Goal: Information Seeking & Learning: Check status

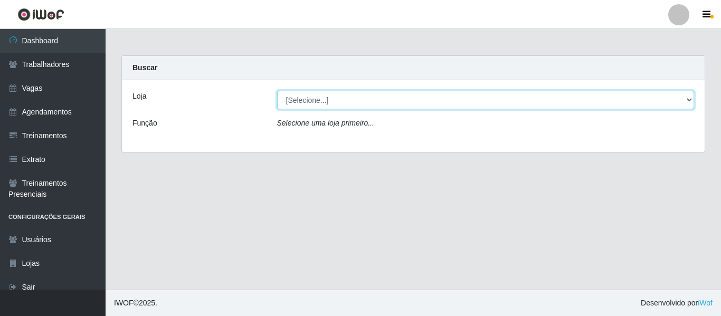
click at [312, 106] on select "[Selecione...] Mister Burg" at bounding box center [485, 100] width 417 height 18
select select "535"
click at [277, 91] on select "[Selecione...] Mister Burg" at bounding box center [485, 100] width 417 height 18
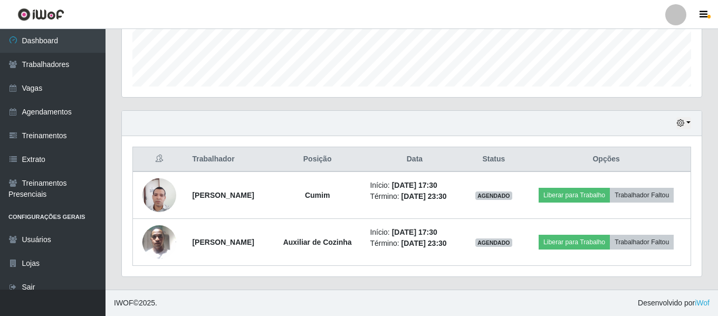
scroll to position [306, 0]
click at [685, 117] on button "button" at bounding box center [683, 123] width 15 height 12
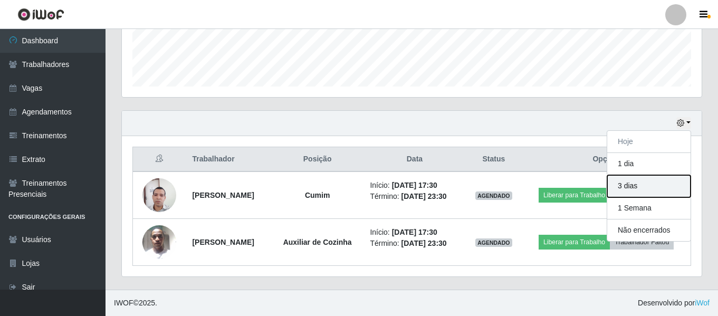
click at [657, 175] on button "3 dias" at bounding box center [648, 186] width 83 height 22
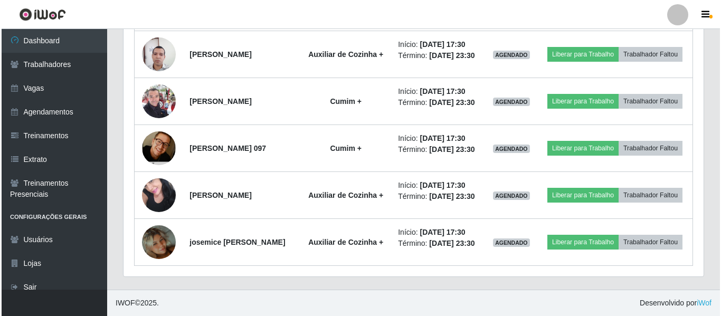
scroll to position [678, 0]
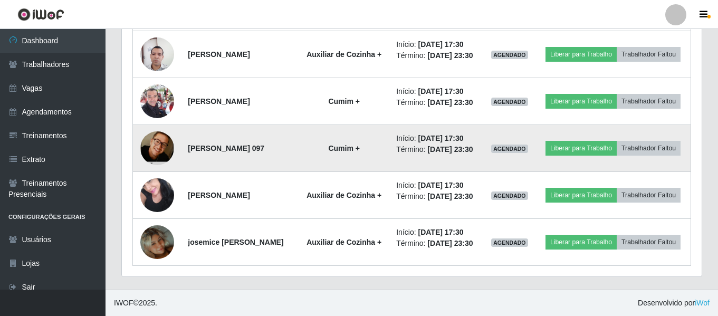
click at [151, 174] on img at bounding box center [157, 147] width 34 height 51
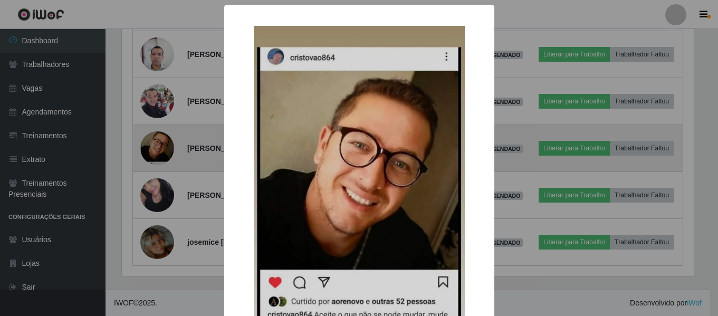
scroll to position [219, 574]
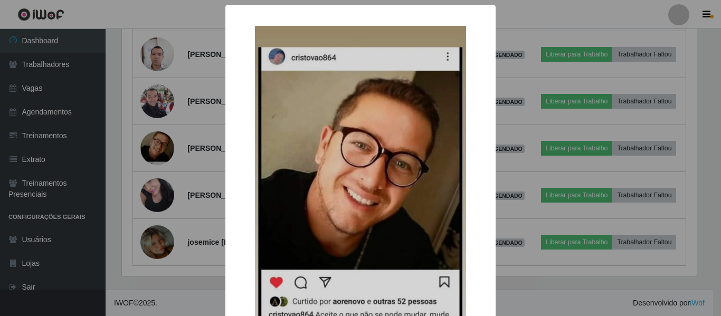
click at [127, 198] on div "× OK Cancel" at bounding box center [360, 158] width 721 height 316
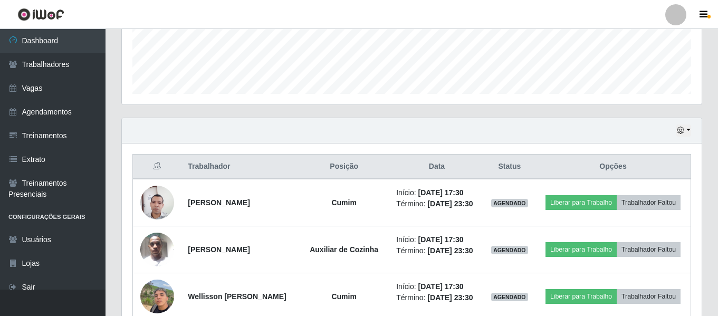
scroll to position [267, 0]
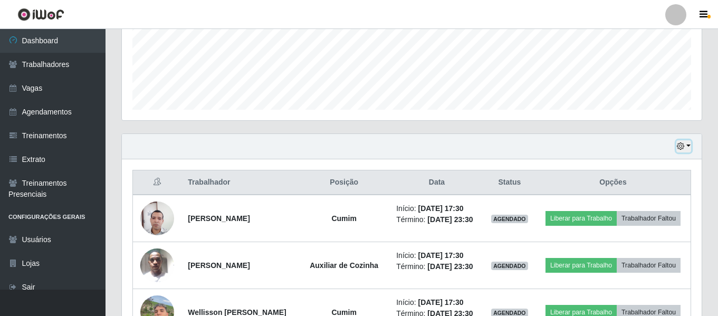
click at [686, 149] on button "button" at bounding box center [683, 146] width 15 height 12
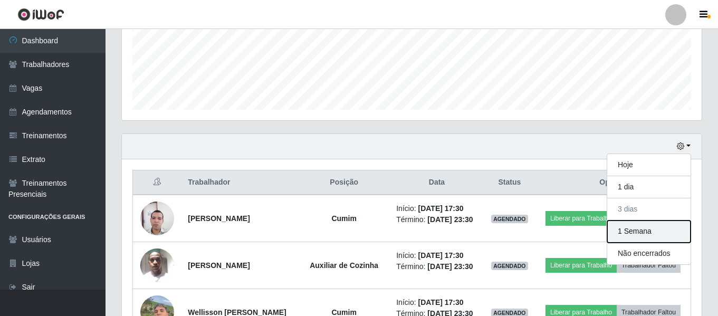
click at [629, 231] on button "1 Semana" at bounding box center [648, 231] width 83 height 22
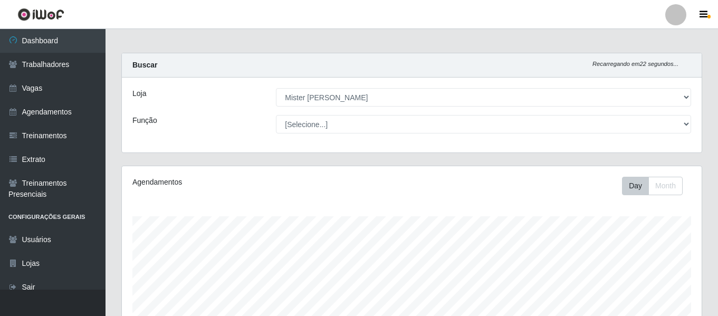
scroll to position [0, 0]
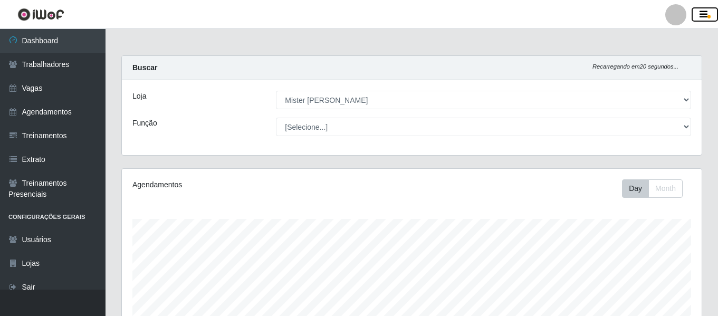
click at [711, 12] on button "button" at bounding box center [705, 14] width 26 height 15
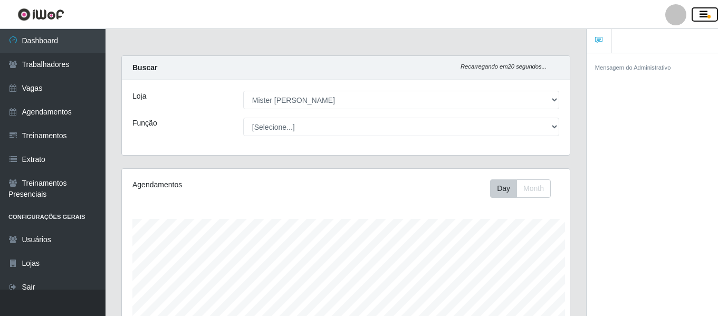
scroll to position [527259, 527030]
click at [711, 12] on button "button" at bounding box center [705, 14] width 26 height 15
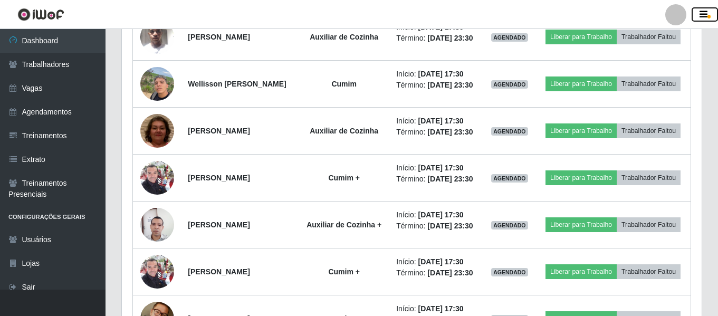
scroll to position [0, 0]
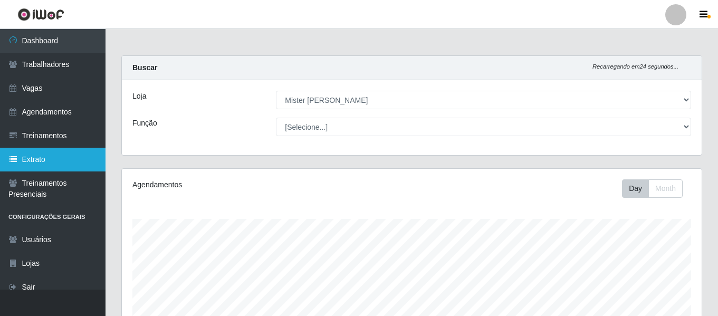
click at [66, 153] on link "Extrato" at bounding box center [52, 160] width 105 height 24
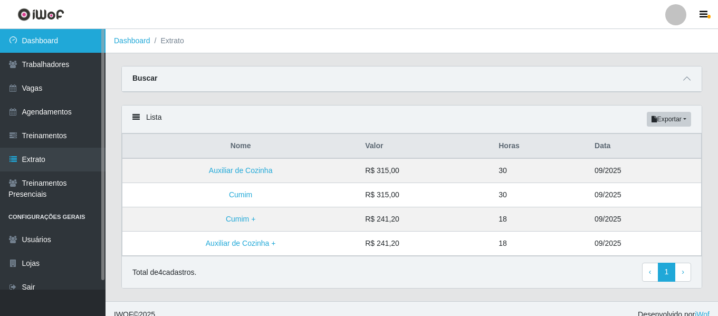
click at [21, 40] on link "Dashboard" at bounding box center [52, 41] width 105 height 24
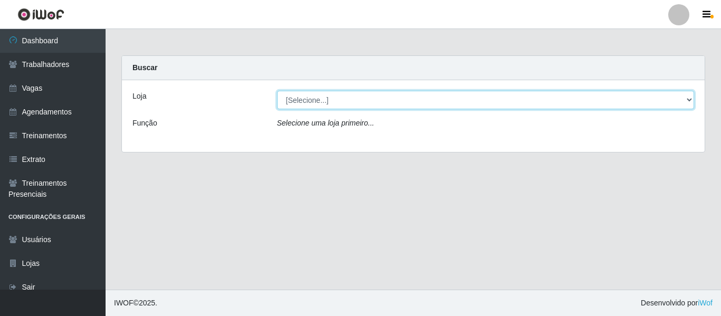
click at [575, 101] on select "[Selecione...] Mister Burg" at bounding box center [485, 100] width 417 height 18
select select "535"
click at [277, 91] on select "[Selecione...] Mister Burg" at bounding box center [485, 100] width 417 height 18
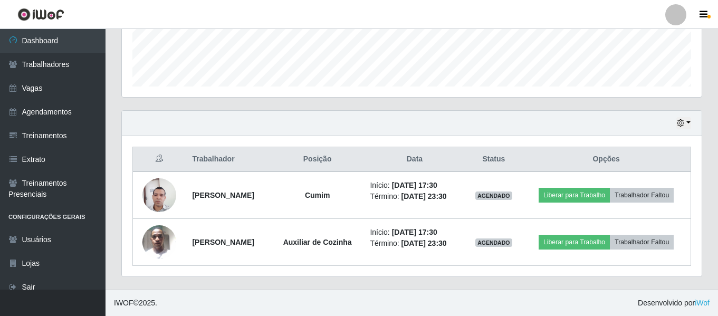
scroll to position [306, 0]
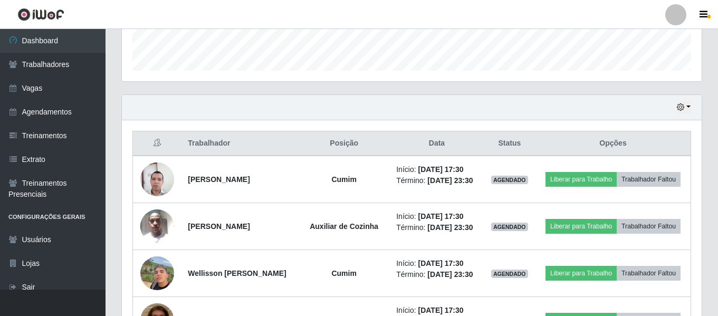
click at [684, 114] on div "Hoje 1 dia 3 dias 1 Semana Não encerrados" at bounding box center [412, 107] width 580 height 25
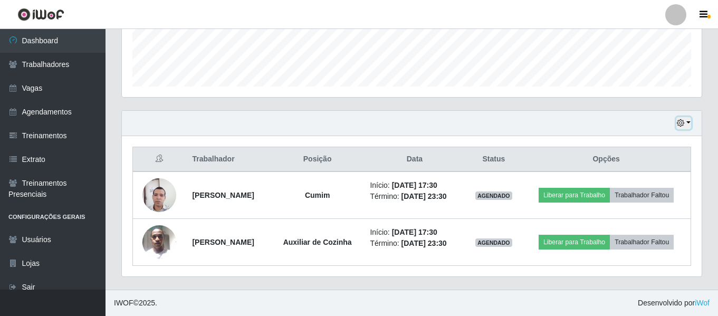
click at [685, 117] on button "button" at bounding box center [683, 123] width 15 height 12
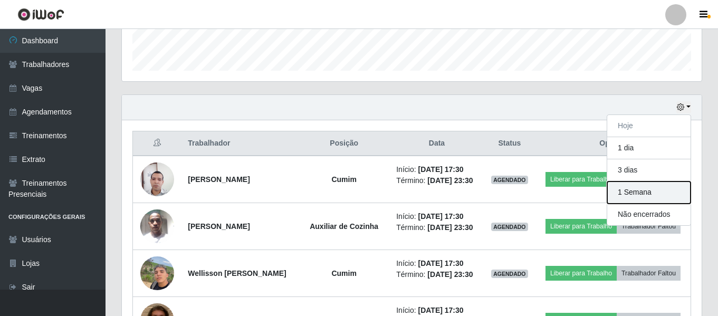
click at [650, 197] on button "1 Semana" at bounding box center [648, 192] width 83 height 22
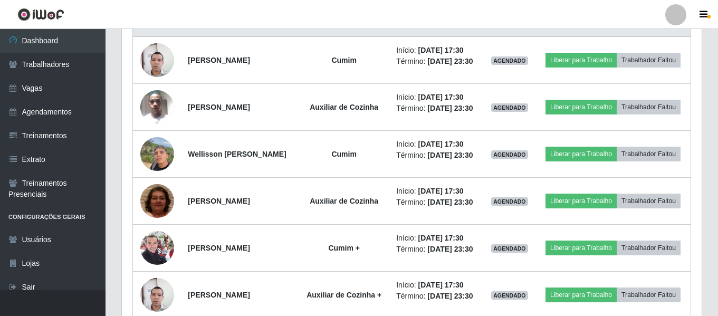
scroll to position [423, 0]
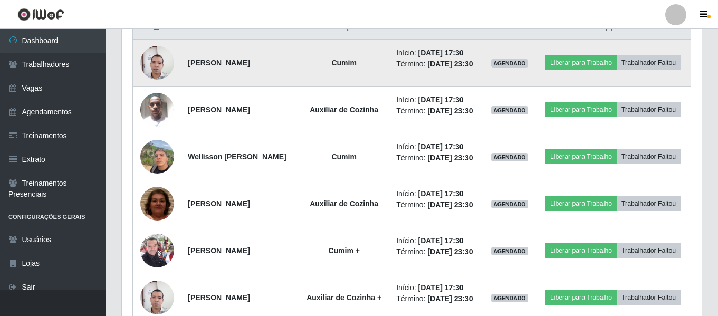
drag, startPoint x: 310, startPoint y: 70, endPoint x: 185, endPoint y: 82, distance: 125.0
click at [185, 82] on td "[PERSON_NAME]" at bounding box center [239, 62] width 117 height 47
copy strong "[PERSON_NAME]"
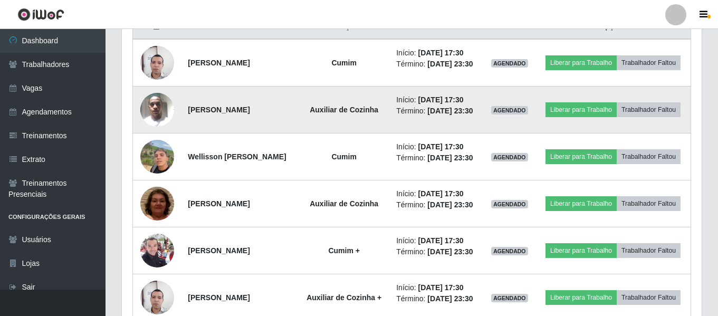
drag, startPoint x: 275, startPoint y: 123, endPoint x: 181, endPoint y: 122, distance: 93.9
click at [181, 122] on td "[PERSON_NAME]" at bounding box center [239, 110] width 117 height 47
copy strong "[PERSON_NAME]"
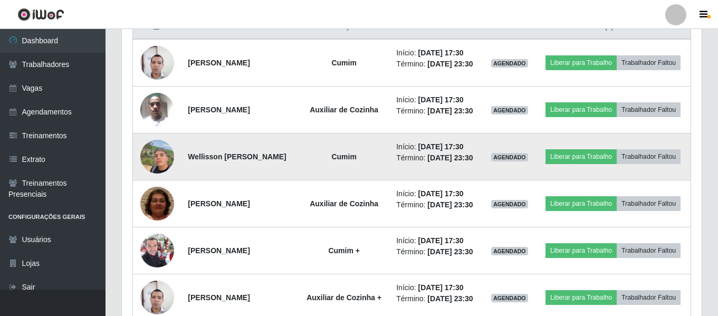
drag, startPoint x: 309, startPoint y: 174, endPoint x: 173, endPoint y: 177, distance: 136.1
click at [173, 177] on tr "Wellisson [PERSON_NAME] Início: [DATE] 17:30 Término: [DATE] 23:30 AGENDADO Lib…" at bounding box center [412, 156] width 558 height 47
copy tr "Wellisson [PERSON_NAME]"
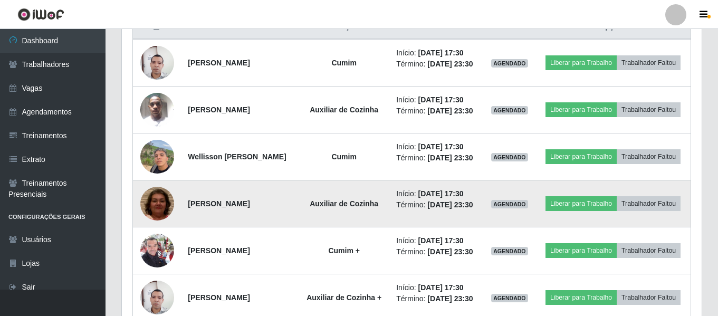
drag, startPoint x: 261, startPoint y: 227, endPoint x: 185, endPoint y: 229, distance: 76.0
click at [185, 227] on td "[PERSON_NAME]" at bounding box center [239, 203] width 117 height 47
copy strong "[PERSON_NAME]"
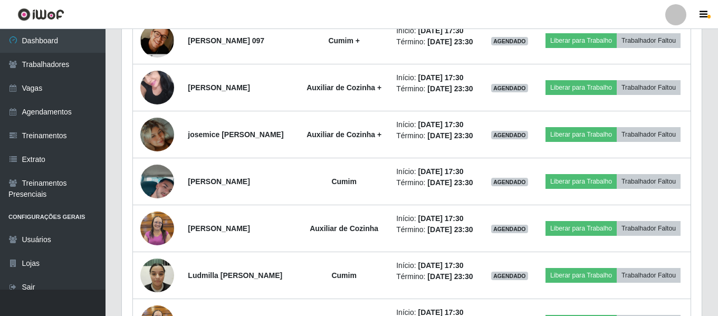
scroll to position [779, 0]
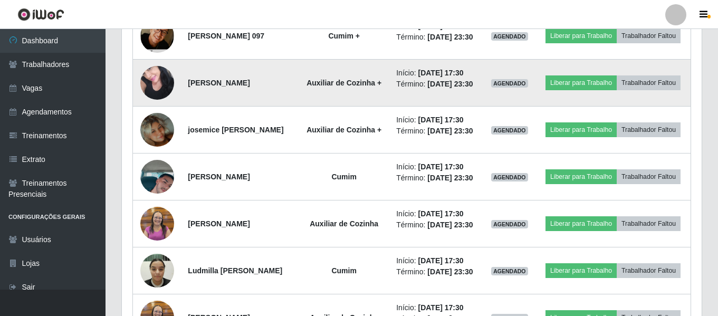
drag, startPoint x: 263, startPoint y: 151, endPoint x: 184, endPoint y: 150, distance: 79.1
click at [184, 107] on td "[PERSON_NAME]" at bounding box center [239, 83] width 117 height 47
copy strong "[PERSON_NAME]"
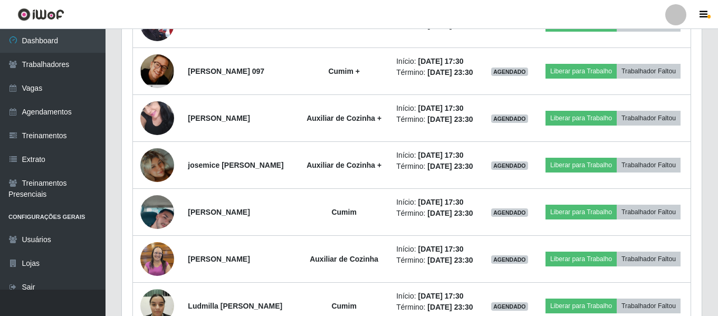
scroll to position [771, 0]
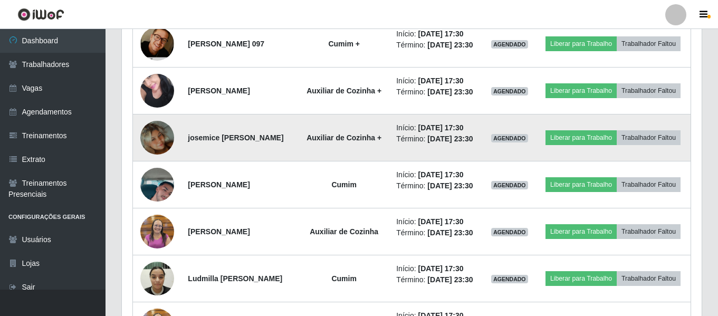
drag, startPoint x: 214, startPoint y: 219, endPoint x: 180, endPoint y: 209, distance: 35.2
click at [181, 161] on td "josemice [PERSON_NAME]" at bounding box center [239, 137] width 117 height 47
copy strong "josemice [PERSON_NAME]"
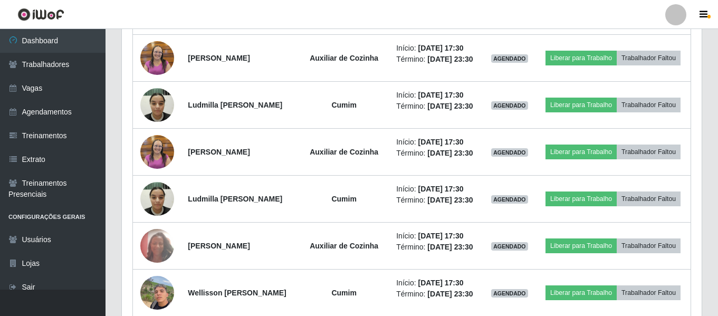
scroll to position [962, 0]
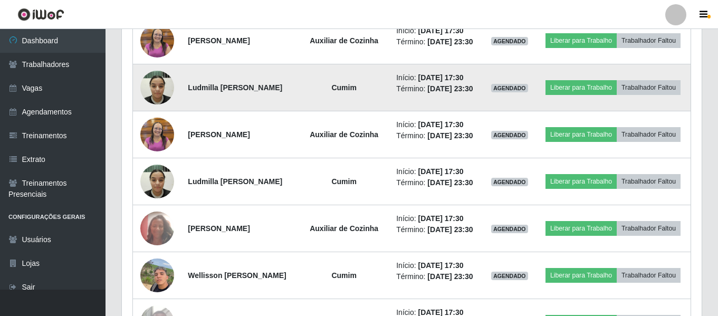
drag, startPoint x: 311, startPoint y: 188, endPoint x: 172, endPoint y: 191, distance: 138.8
click at [172, 111] on tr "[PERSON_NAME] Início: [DATE] 17:30 Término: [DATE] 23:30 AGENDADO Liberar para …" at bounding box center [412, 87] width 558 height 47
copy tr "Ludmilla [PERSON_NAME]"
